Goal: Task Accomplishment & Management: Manage account settings

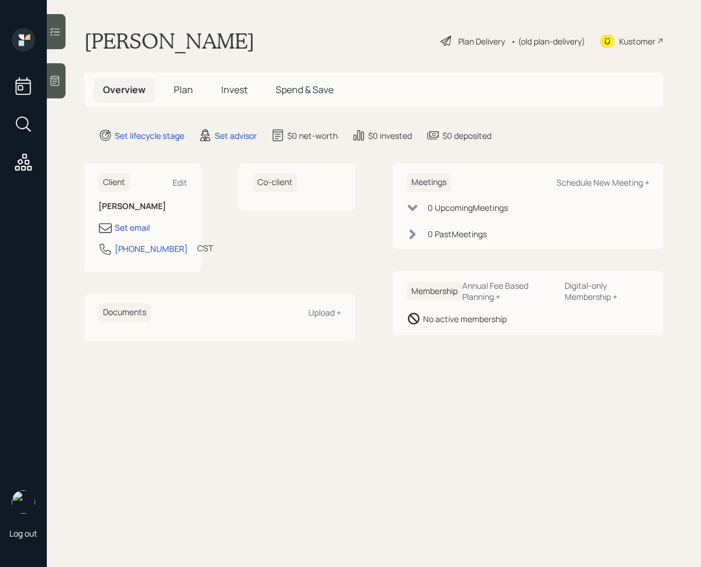
click at [628, 43] on div "Kustomer" at bounding box center [637, 41] width 36 height 12
click at [619, 39] on div "Kustomer" at bounding box center [637, 41] width 36 height 12
click at [182, 178] on div "Edit" at bounding box center [180, 182] width 15 height 11
select select "America/[GEOGRAPHIC_DATA]"
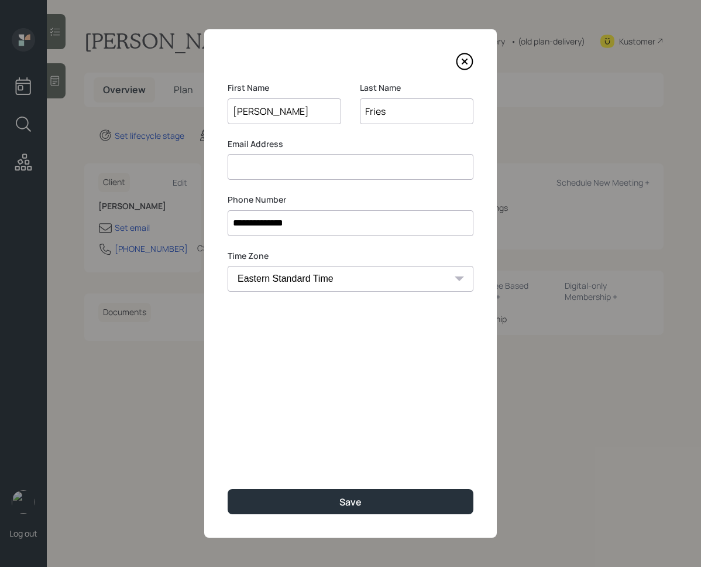
click at [313, 176] on input at bounding box center [351, 167] width 246 height 26
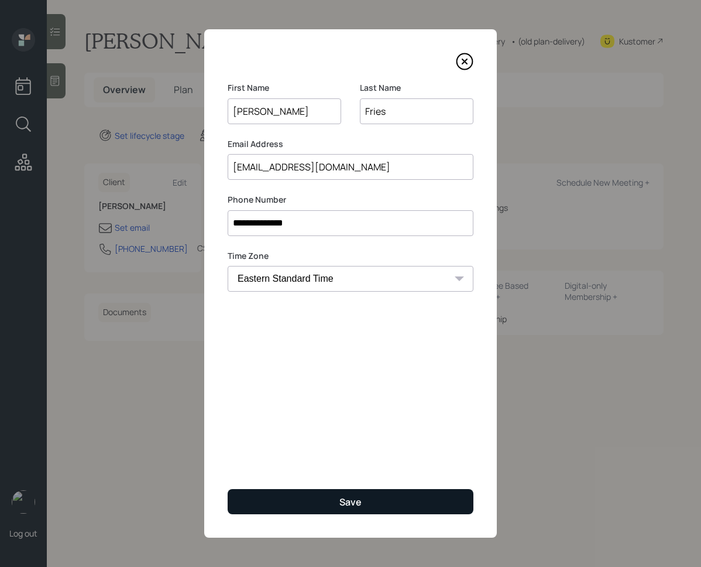
type input "[EMAIL_ADDRESS][DOMAIN_NAME]"
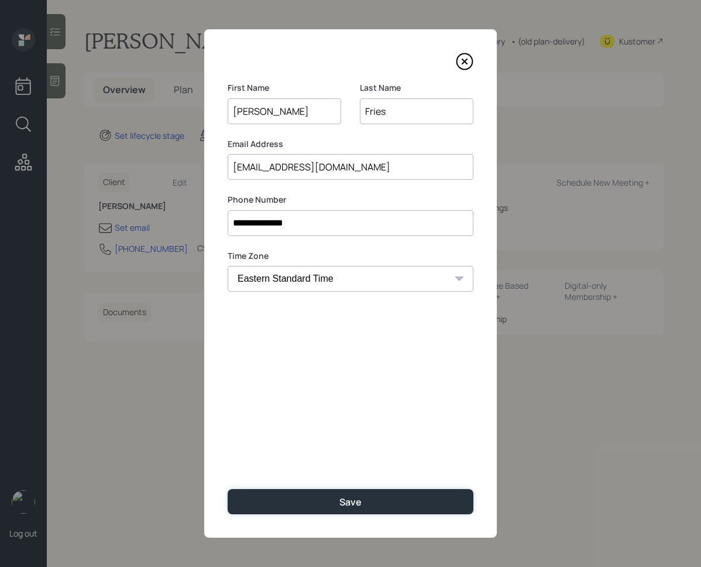
drag, startPoint x: 341, startPoint y: 502, endPoint x: 375, endPoint y: 461, distance: 52.8
click at [375, 461] on div "**********" at bounding box center [350, 283] width 293 height 508
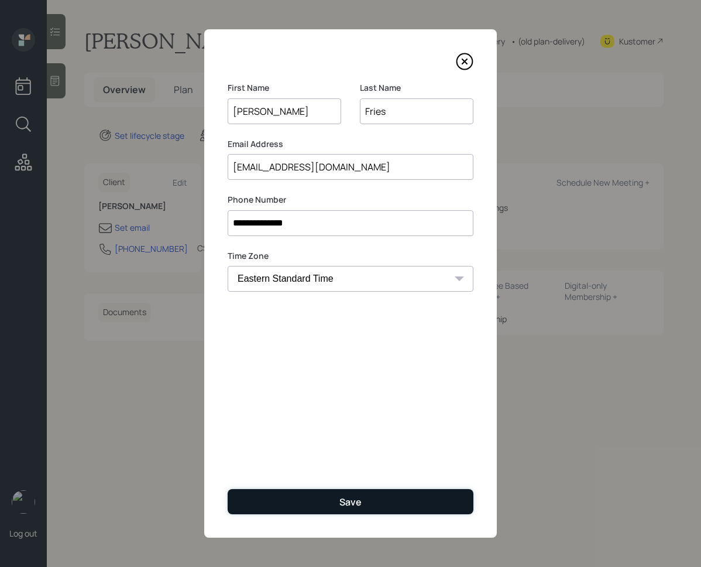
click at [351, 497] on div "Save" at bounding box center [350, 501] width 22 height 13
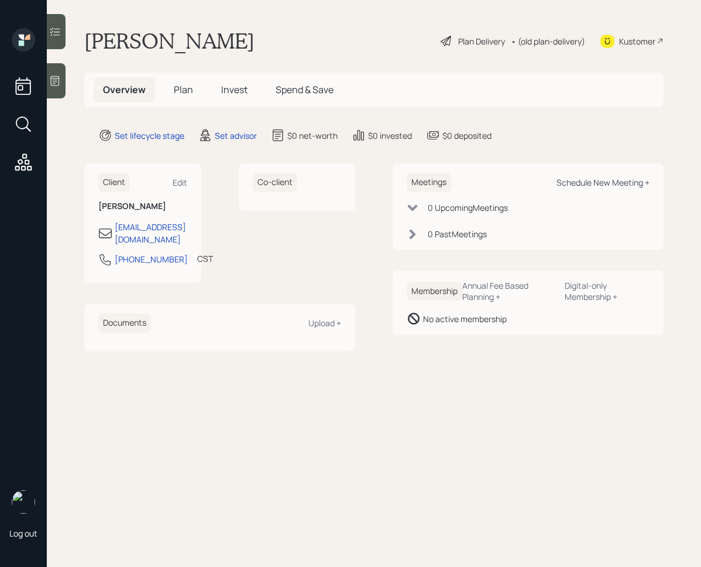
click at [627, 180] on div "Schedule New Meeting +" at bounding box center [603, 182] width 93 height 11
select select "round-[PERSON_NAME]"
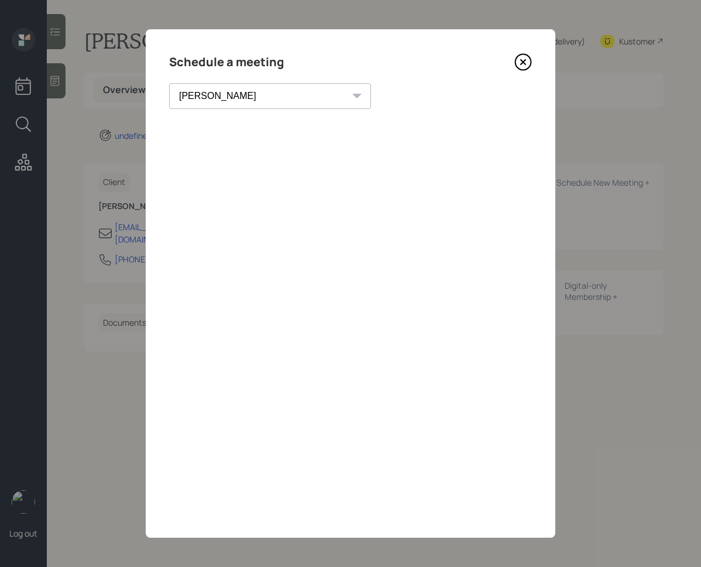
click at [520, 63] on icon at bounding box center [523, 62] width 18 height 18
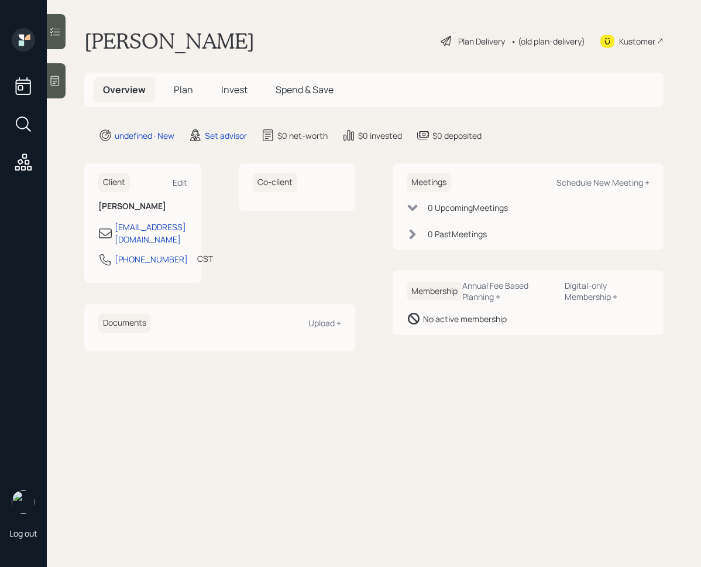
click at [61, 81] on icon at bounding box center [55, 81] width 12 height 12
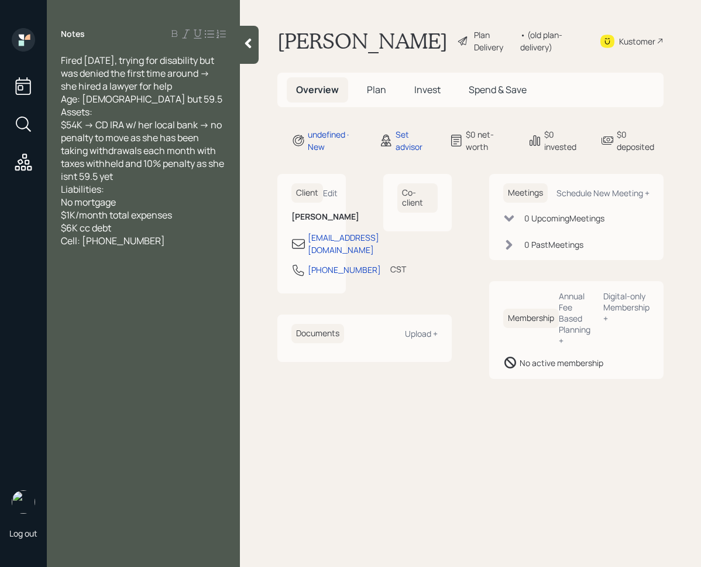
click at [248, 53] on div at bounding box center [249, 45] width 19 height 38
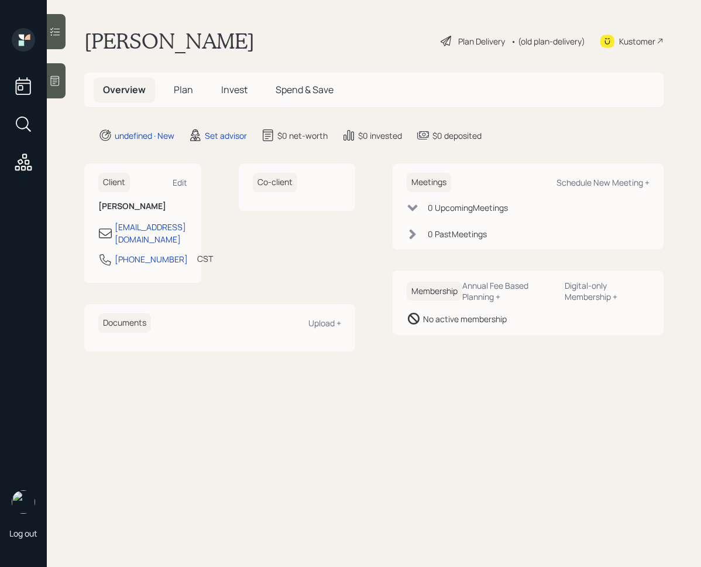
click at [56, 90] on div at bounding box center [56, 80] width 19 height 35
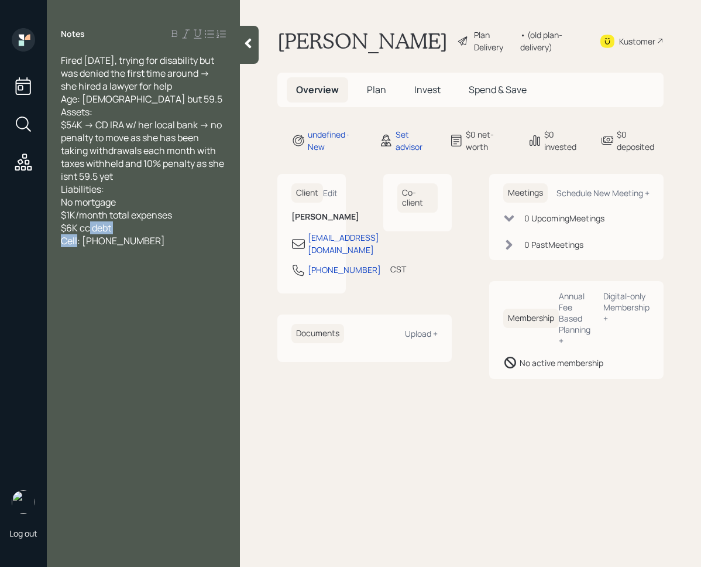
copy span "7155736976"
drag, startPoint x: 82, startPoint y: 239, endPoint x: 143, endPoint y: 246, distance: 61.8
click at [143, 246] on div "Fired [DATE], trying for disability but was denied the first time around -> she…" at bounding box center [143, 150] width 165 height 193
click at [287, 126] on main "[PERSON_NAME] Plan Delivery • (old plan-delivery) Kustomer Overview Plan Invest…" at bounding box center [470, 283] width 461 height 567
click at [334, 191] on div "Edit" at bounding box center [330, 192] width 15 height 11
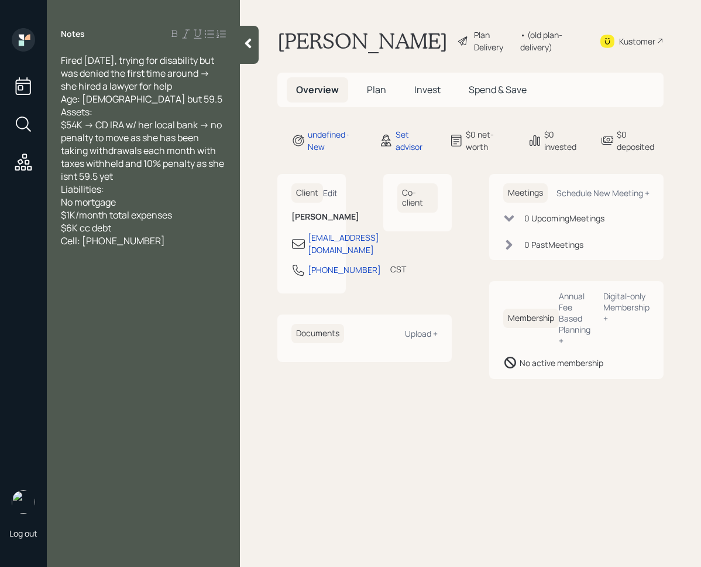
select select "America/[GEOGRAPHIC_DATA]"
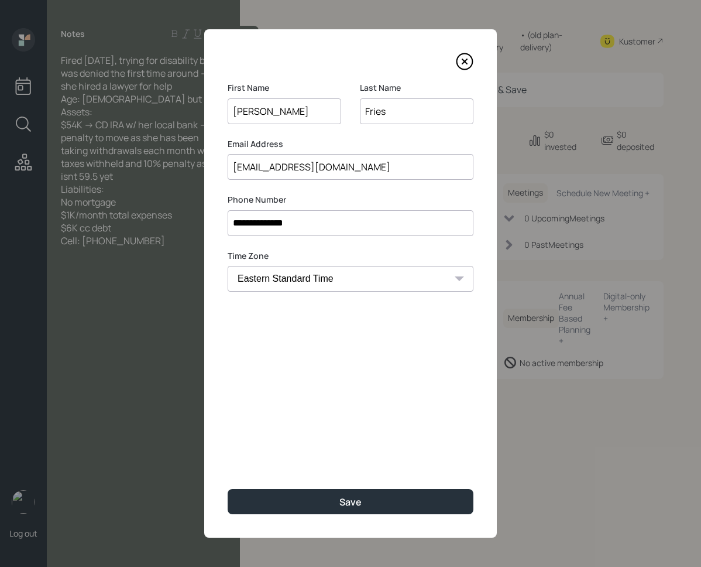
click at [339, 229] on input "**********" at bounding box center [351, 223] width 246 height 26
paste input
type input "*"
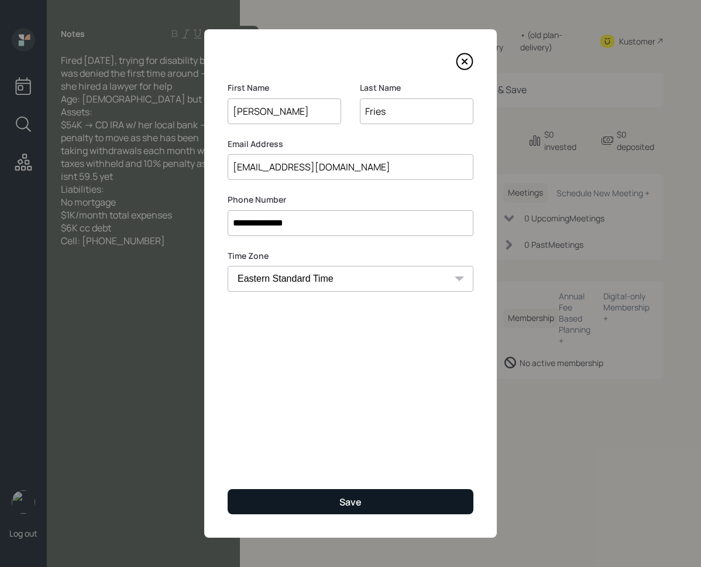
type input "**********"
click at [324, 495] on button "Save" at bounding box center [351, 501] width 246 height 25
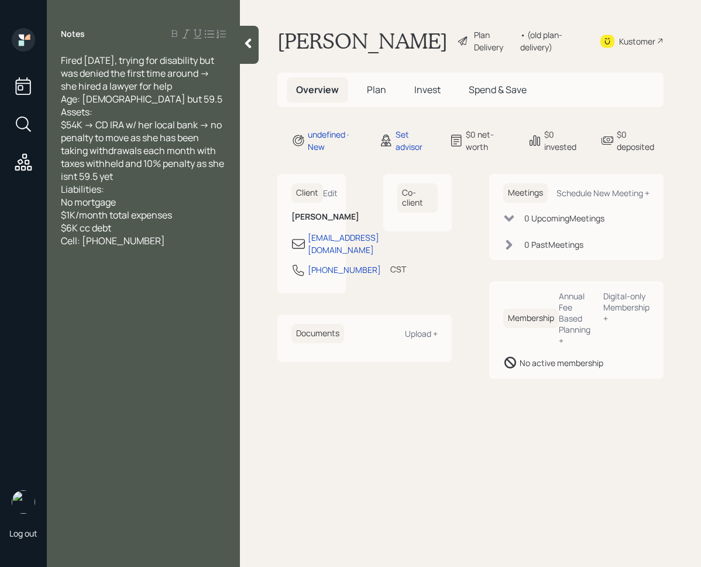
click at [253, 46] on icon at bounding box center [248, 43] width 12 height 12
